Goal: Task Accomplishment & Management: Manage account settings

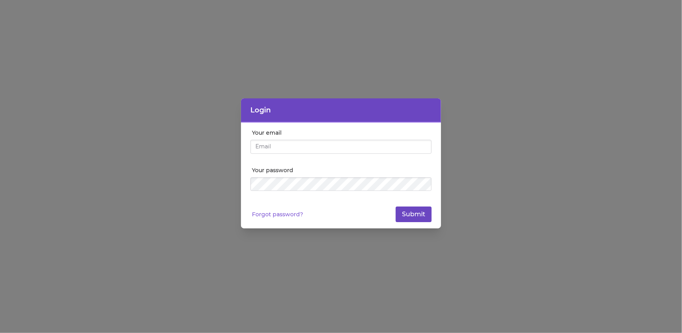
type input "[EMAIL_ADDRESS][DOMAIN_NAME]"
click at [419, 216] on button "Submit" at bounding box center [414, 215] width 36 height 16
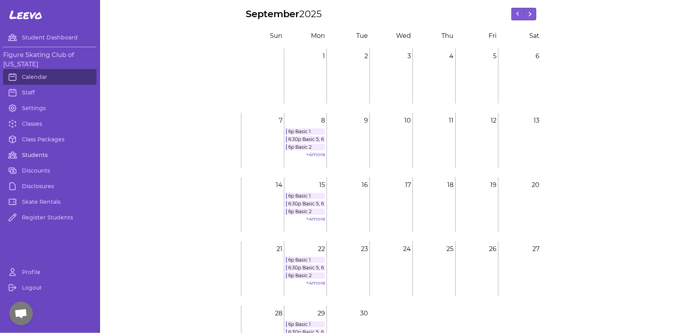
click at [37, 152] on link "Students" at bounding box center [49, 155] width 93 height 16
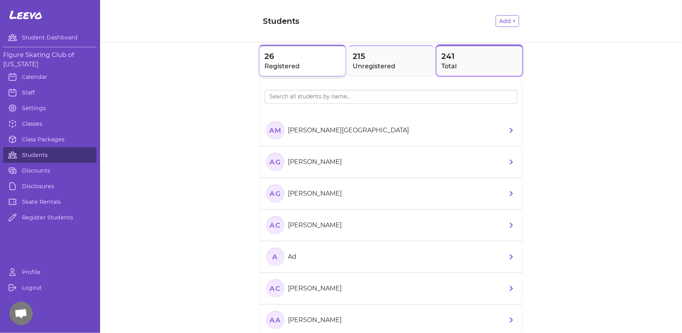
click at [271, 66] on h2 "Registered" at bounding box center [303, 66] width 76 height 9
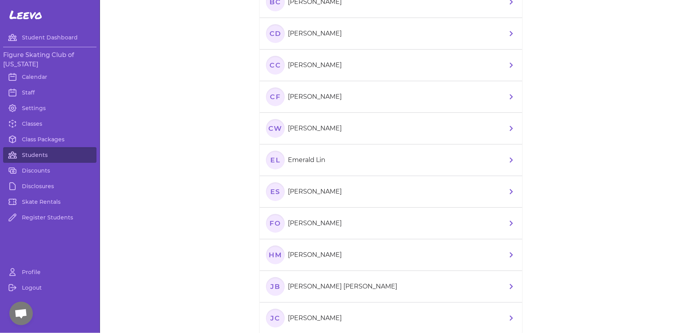
scroll to position [253, 0]
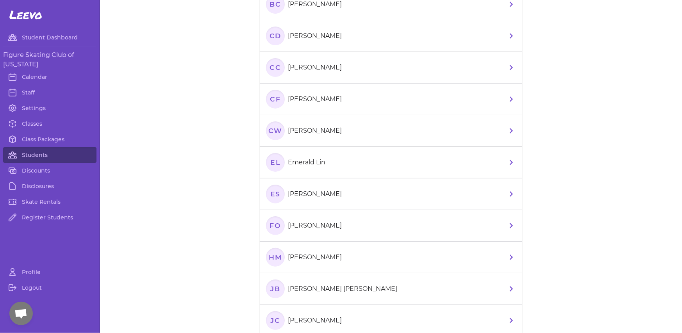
click at [311, 191] on p "[PERSON_NAME]" at bounding box center [315, 194] width 54 height 9
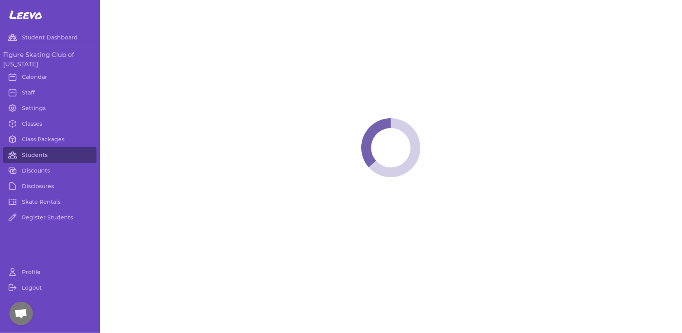
select select "LA"
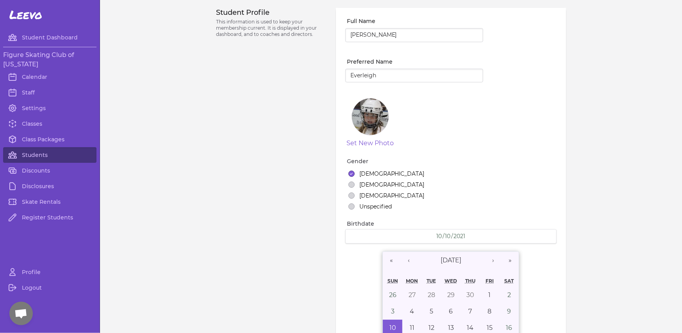
select select "8"
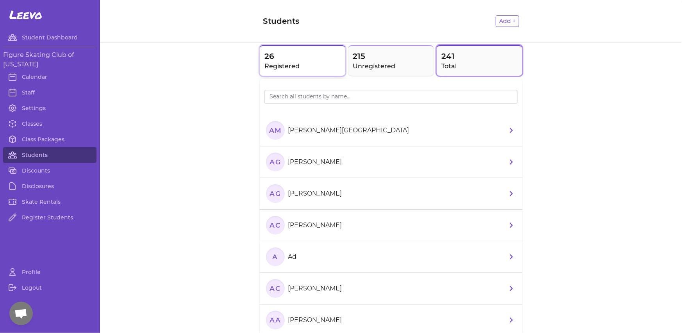
click at [265, 63] on h2 "Registered" at bounding box center [303, 66] width 76 height 9
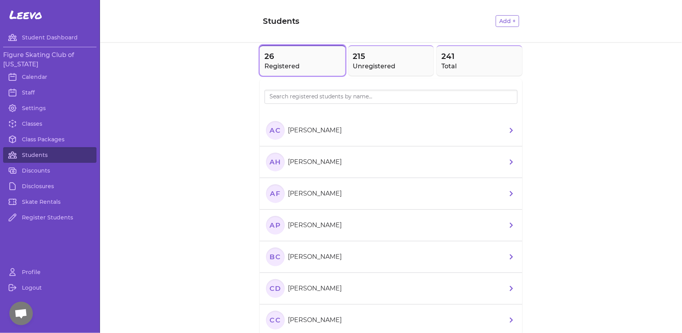
click at [328, 165] on li "AH [PERSON_NAME]" at bounding box center [391, 163] width 263 height 32
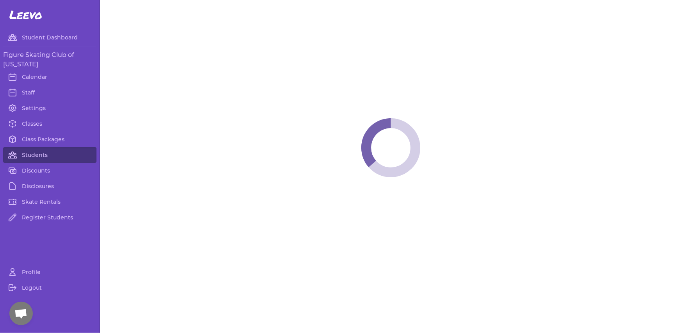
select select "LA"
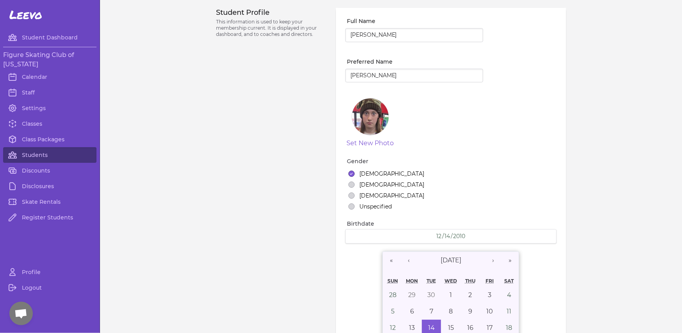
select select "4"
